Goal: Information Seeking & Learning: Learn about a topic

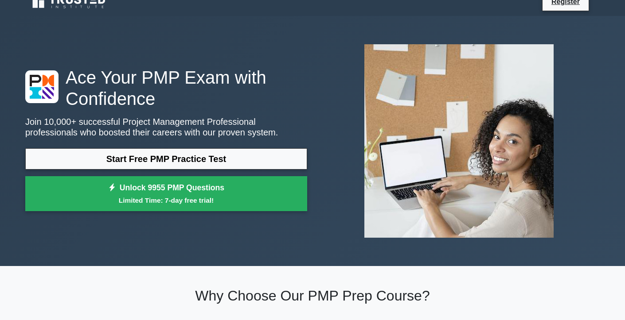
scroll to position [15, 0]
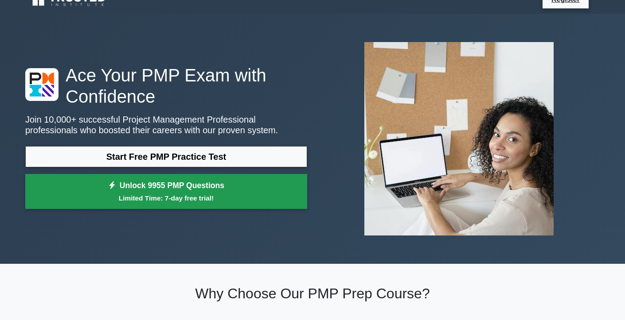
click at [252, 192] on link "Unlock 9955 PMP Questions Limited Time: 7-day free trial!" at bounding box center [166, 191] width 282 height 35
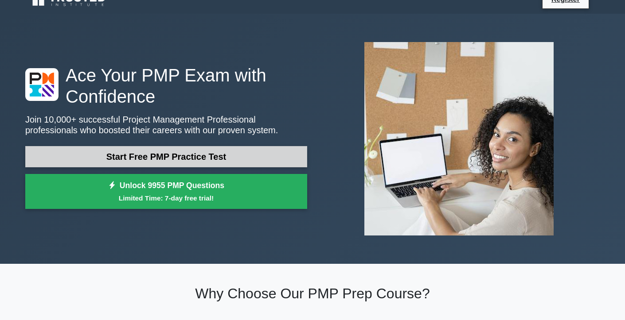
click at [193, 156] on link "Start Free PMP Practice Test" at bounding box center [166, 156] width 282 height 21
click at [166, 153] on link "Start Free PMP Practice Test" at bounding box center [166, 156] width 282 height 21
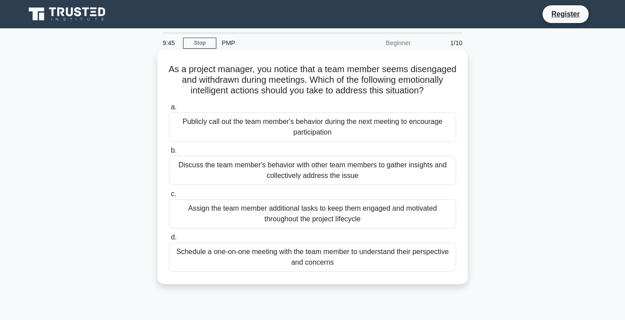
click at [275, 253] on div "Schedule a one-on-one meeting with the team member to understand their perspect…" at bounding box center [312, 257] width 287 height 29
click at [169, 241] on input "d. Schedule a one-on-one meeting with the team member to understand their persp…" at bounding box center [169, 238] width 0 height 6
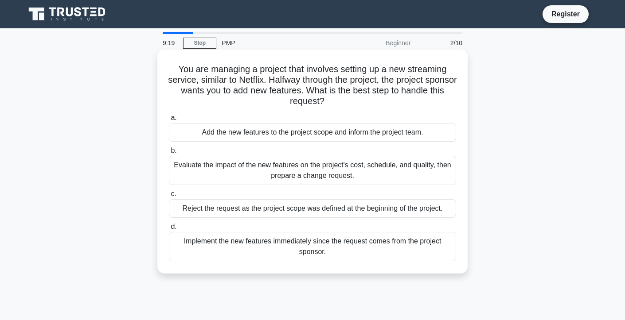
click at [283, 165] on div "Evaluate the impact of the new features on the project's cost, schedule, and qu…" at bounding box center [312, 170] width 287 height 29
click at [169, 154] on input "b. Evaluate the impact of the new features on the project's cost, schedule, and…" at bounding box center [169, 151] width 0 height 6
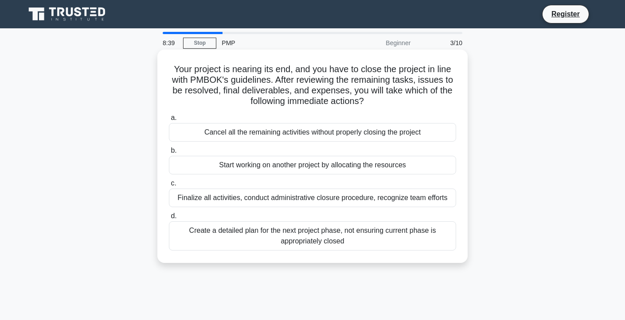
click at [249, 200] on div "Finalize all activities, conduct administrative closure procedure, recognize te…" at bounding box center [312, 198] width 287 height 19
click at [169, 187] on input "c. Finalize all activities, conduct administrative closure procedure, recognize…" at bounding box center [169, 184] width 0 height 6
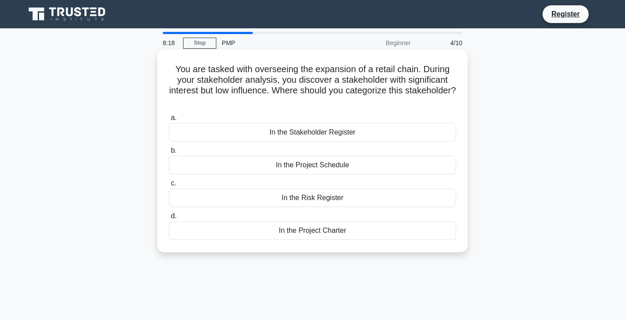
click at [246, 201] on div "In the Risk Register" at bounding box center [312, 198] width 287 height 19
click at [169, 187] on input "c. In the Risk Register" at bounding box center [169, 184] width 0 height 6
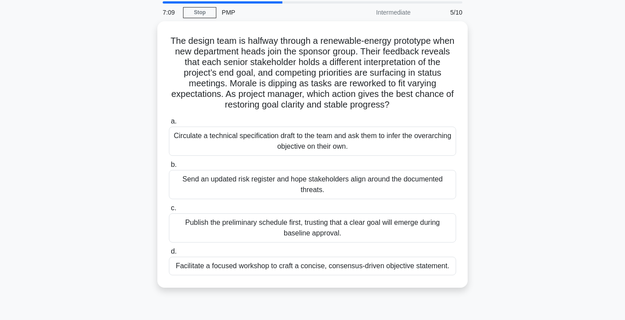
scroll to position [32, 0]
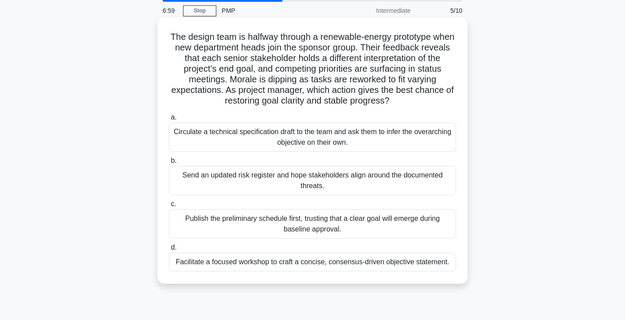
click at [248, 260] on div "Facilitate a focused workshop to craft a concise, consensus-driven objective st…" at bounding box center [312, 262] width 287 height 19
click at [169, 251] on input "d. Facilitate a focused workshop to craft a concise, consensus-driven objective…" at bounding box center [169, 248] width 0 height 6
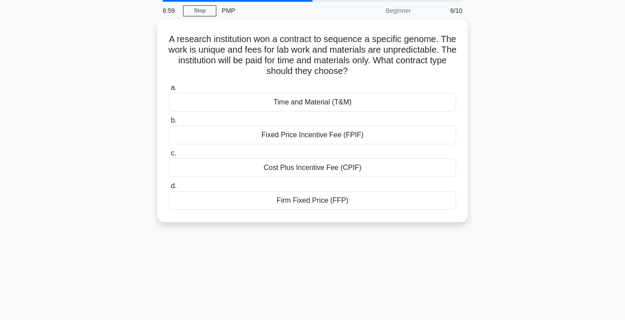
scroll to position [0, 0]
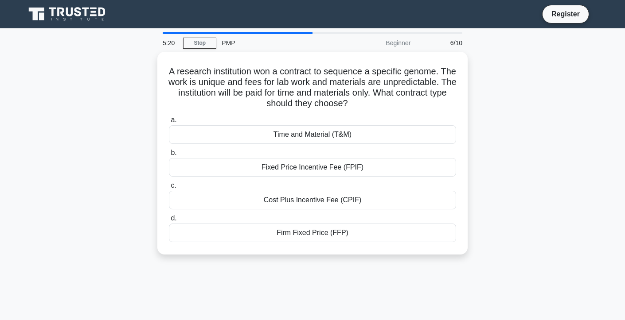
click at [405, 262] on div "A research institution won a contract to sequence a specific genome. The work i…" at bounding box center [312, 159] width 585 height 214
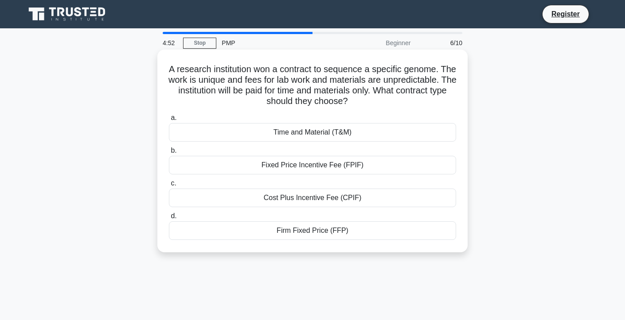
click at [317, 134] on div "Time and Material (T&M)" at bounding box center [312, 132] width 287 height 19
click at [169, 121] on input "a. Time and Material (T&M)" at bounding box center [169, 118] width 0 height 6
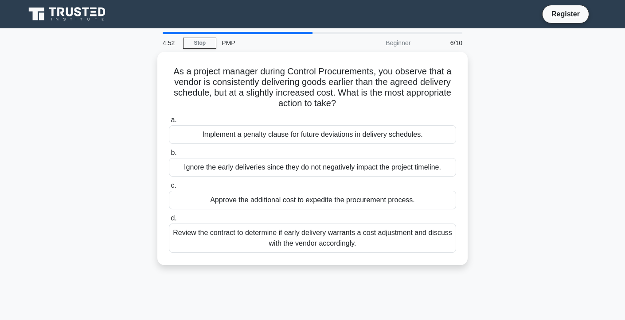
click at [317, 134] on div "Implement a penalty clause for future deviations in delivery schedules." at bounding box center [312, 134] width 287 height 19
click at [169, 123] on input "a. Implement a penalty clause for future deviations in delivery schedules." at bounding box center [169, 120] width 0 height 6
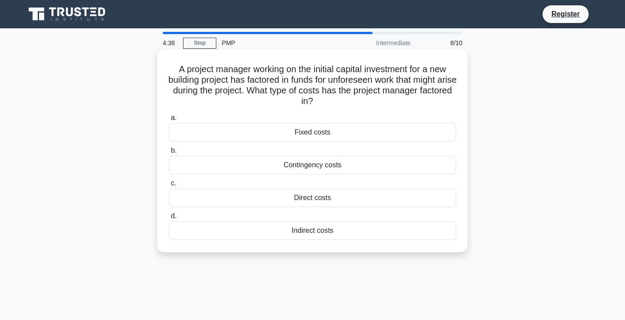
click at [442, 151] on label "b. Contingency costs" at bounding box center [312, 159] width 287 height 29
click at [169, 151] on input "b. Contingency costs" at bounding box center [169, 151] width 0 height 6
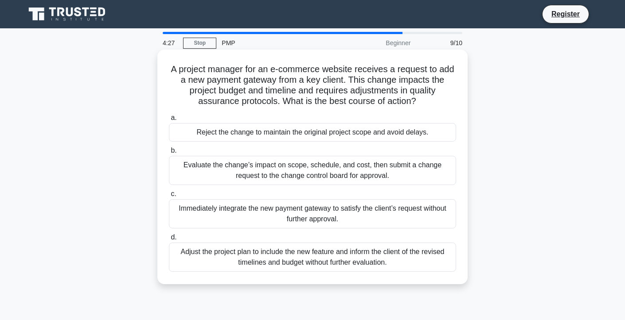
click at [403, 125] on div "Reject the change to maintain the original project scope and avoid delays." at bounding box center [312, 132] width 287 height 19
click at [169, 121] on input "a. Reject the change to maintain the original project scope and avoid delays." at bounding box center [169, 118] width 0 height 6
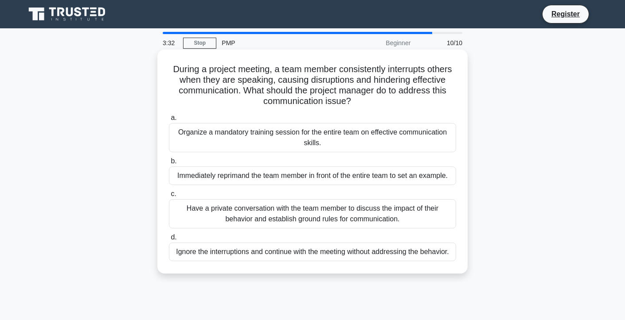
click at [406, 209] on div "Have a private conversation with the team member to discuss the impact of their…" at bounding box center [312, 213] width 287 height 29
click at [169, 197] on input "c. Have a private conversation with the team member to discuss the impact of th…" at bounding box center [169, 194] width 0 height 6
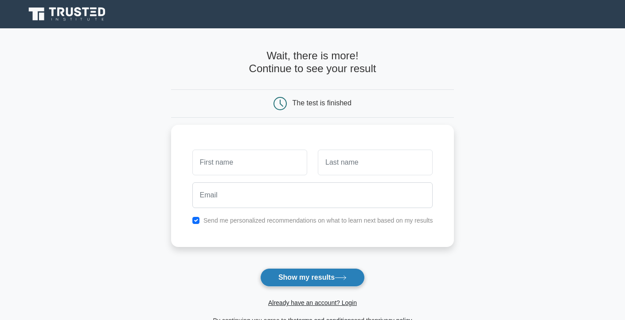
click at [336, 276] on button "Show my results" at bounding box center [312, 278] width 105 height 19
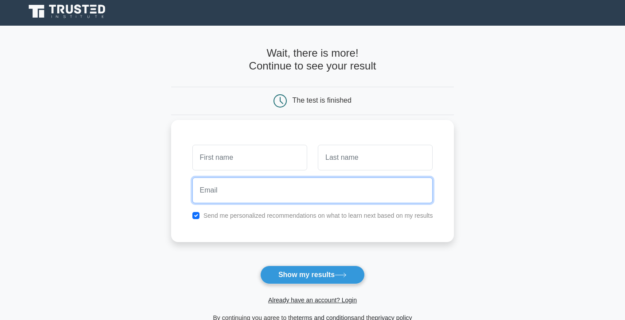
scroll to position [4, 0]
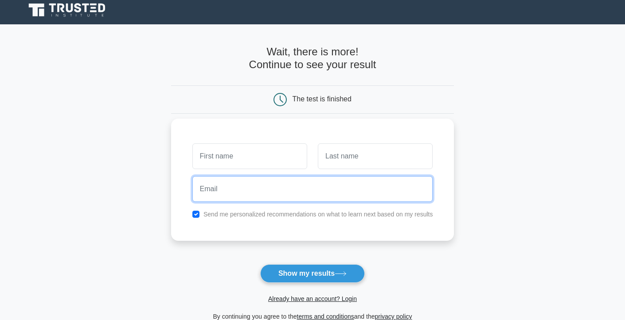
drag, startPoint x: 248, startPoint y: 192, endPoint x: 241, endPoint y: 146, distance: 46.6
click at [241, 146] on div "Send me personalized recommendations on what to learn next based on my results" at bounding box center [312, 180] width 283 height 122
